Goal: Navigation & Orientation: Find specific page/section

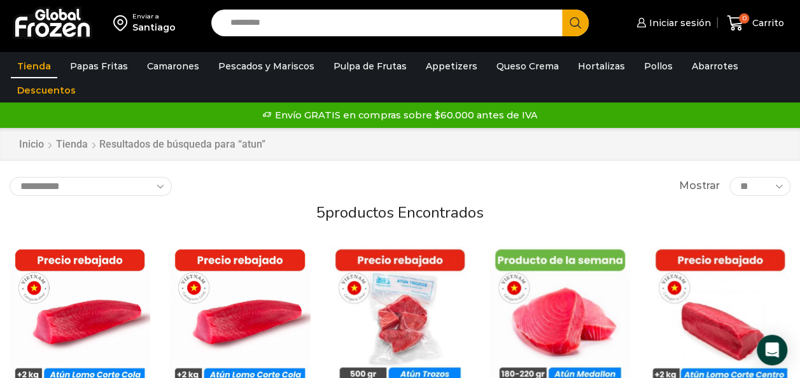
click at [40, 69] on link "Tienda" at bounding box center [34, 66] width 46 height 24
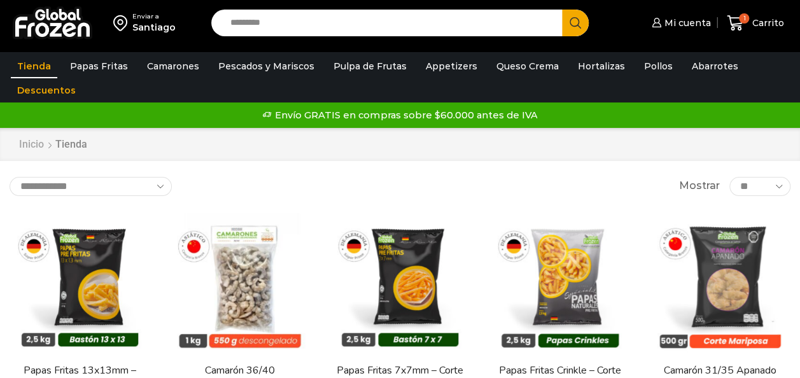
click at [32, 145] on link "Inicio" at bounding box center [31, 145] width 26 height 15
